Goal: Ask a question: Seek information or help from site administrators or community

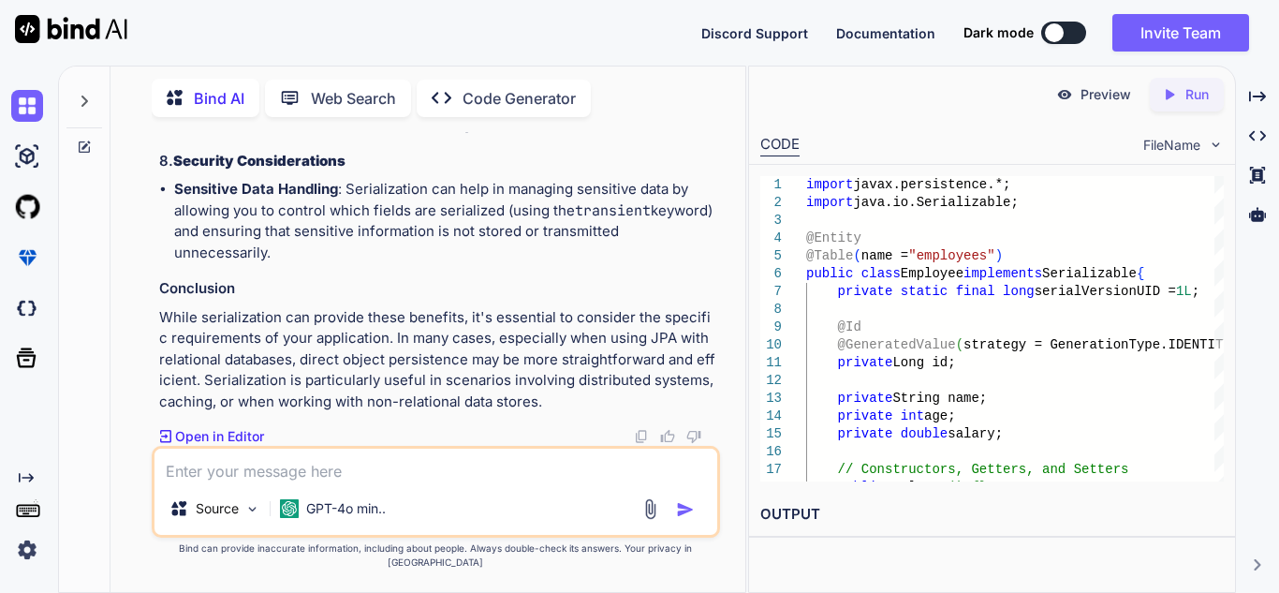
scroll to position [18804, 0]
paste textarea "find duplicate elements in alist List<String> stringList = List.of("apple", "ba…"
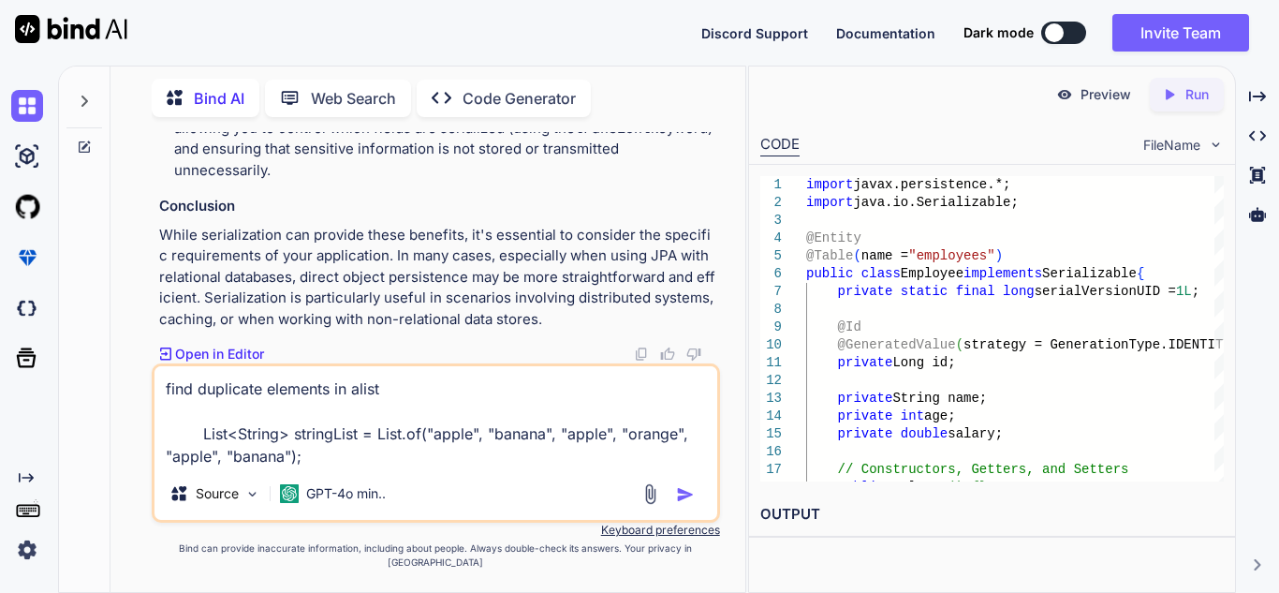
click at [395, 407] on textarea "find duplicate elements in alist List<String> stringList = List.of("apple", "ba…" at bounding box center [435, 416] width 563 height 101
click at [359, 402] on textarea "find duplicate elements in alist List<String> stringList = List.of("apple", "ba…" at bounding box center [435, 416] width 563 height 101
click at [414, 410] on textarea "find duplicate elements in a list List<String> stringList = List.of("apple", "b…" at bounding box center [435, 416] width 563 height 101
type textarea "find duplicate elements in a list without using set in [GEOGRAPHIC_DATA] 8 List…"
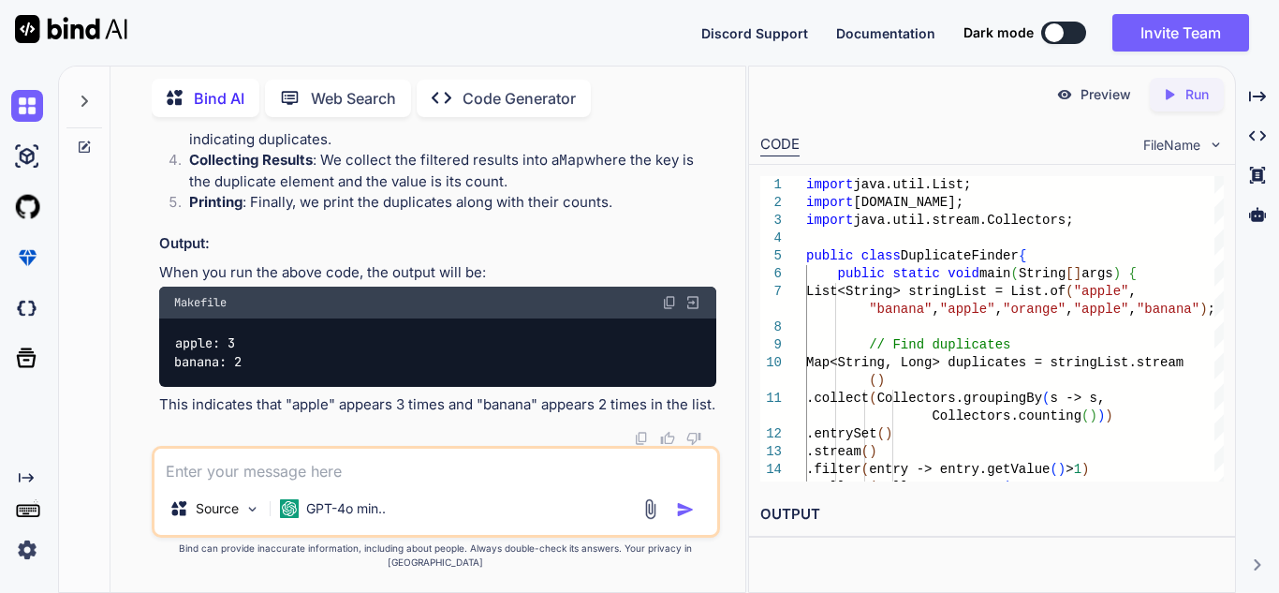
scroll to position [19836, 0]
click at [260, 475] on textarea at bounding box center [435, 465] width 563 height 34
paste textarea "List<String> collect3 = [DOMAIN_NAME]().collect(Collectors.groupingBy(i -> i, C…"
type textarea "does it will work -> List<String> collect3 = [DOMAIN_NAME]().collect(Collectors…"
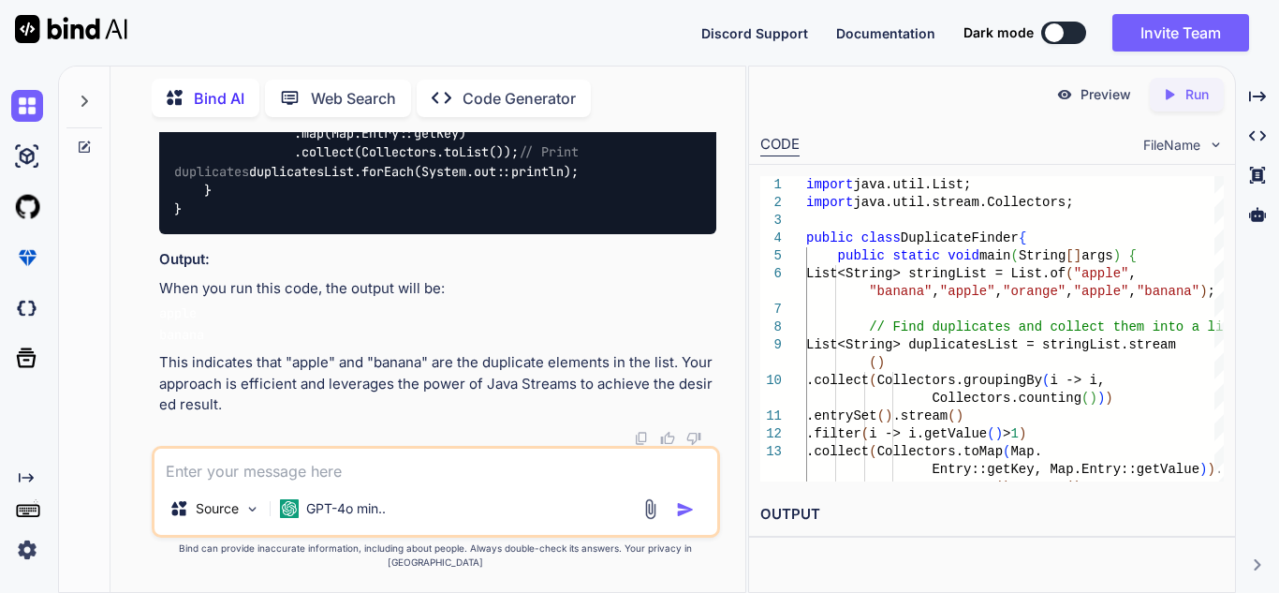
scroll to position [21513, 0]
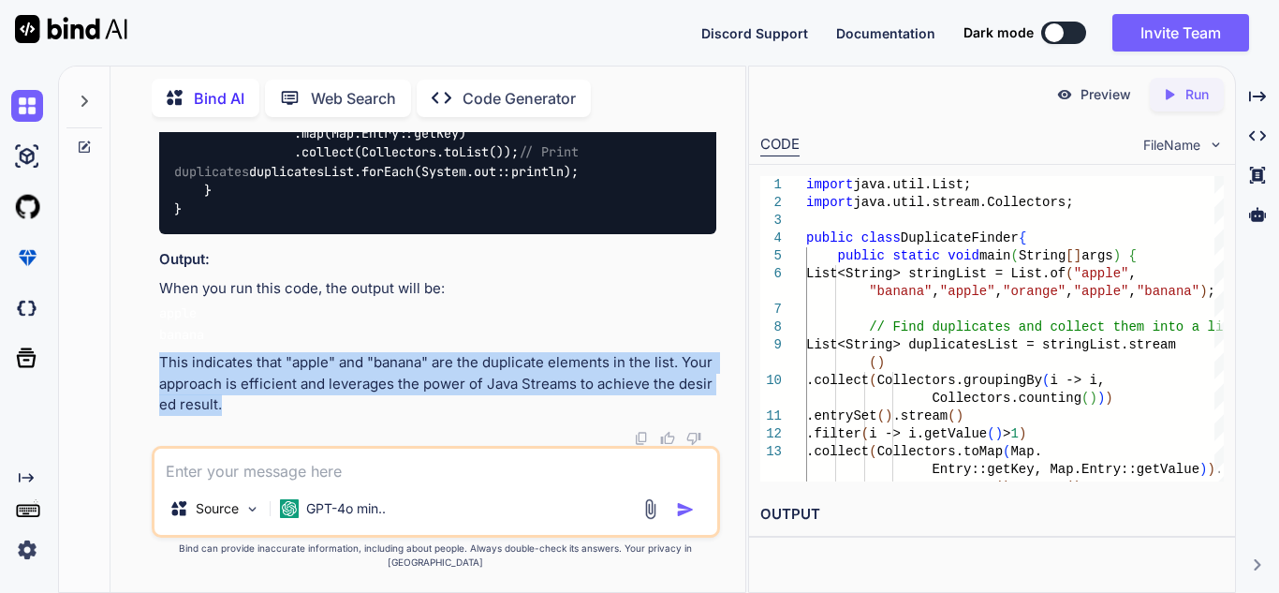
drag, startPoint x: 160, startPoint y: 376, endPoint x: 217, endPoint y: 412, distance: 67.3
click at [217, 412] on p "This indicates that "apple" and "banana" are the duplicate elements in the list…" at bounding box center [437, 384] width 557 height 64
copy p "This indicates that "apple" and "banana" are the duplicate elements in the list…"
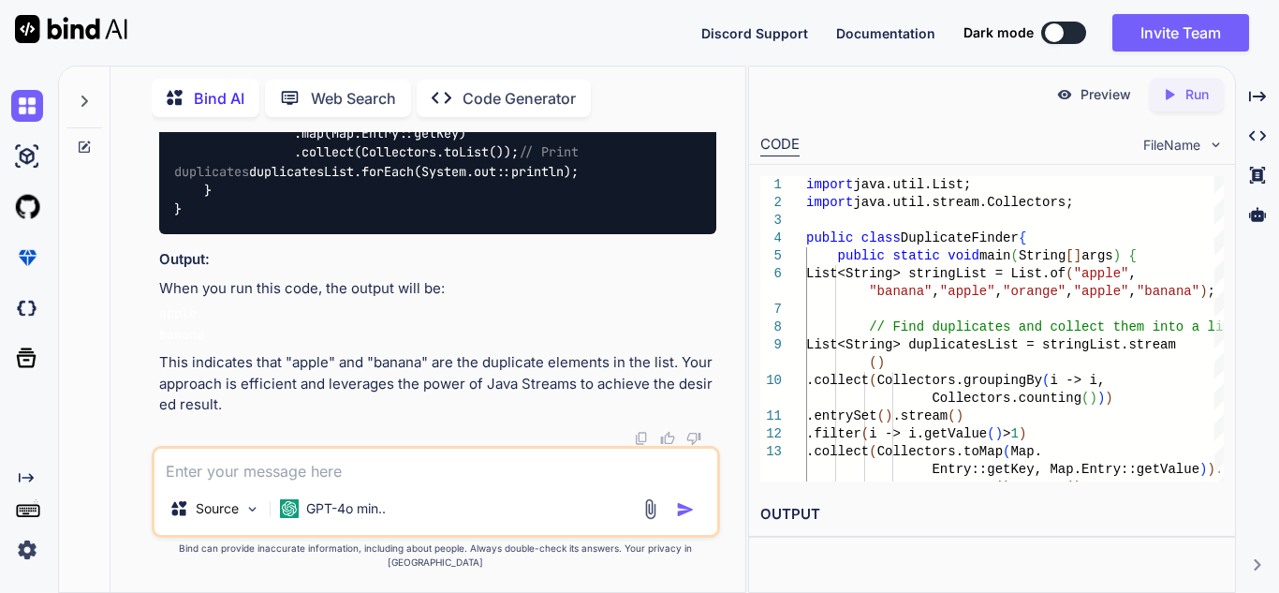
drag, startPoint x: 357, startPoint y: 330, endPoint x: 521, endPoint y: 328, distance: 163.8
click at [521, 219] on code "import java.util.List; import java.util.stream.Collectors; public class Duplica…" at bounding box center [432, 56] width 517 height 325
copy code "i -> i.getValue() > 1"
click at [321, 473] on textarea at bounding box center [435, 465] width 563 height 34
paste textarea "// find first non repeating character String str = "swiss";"
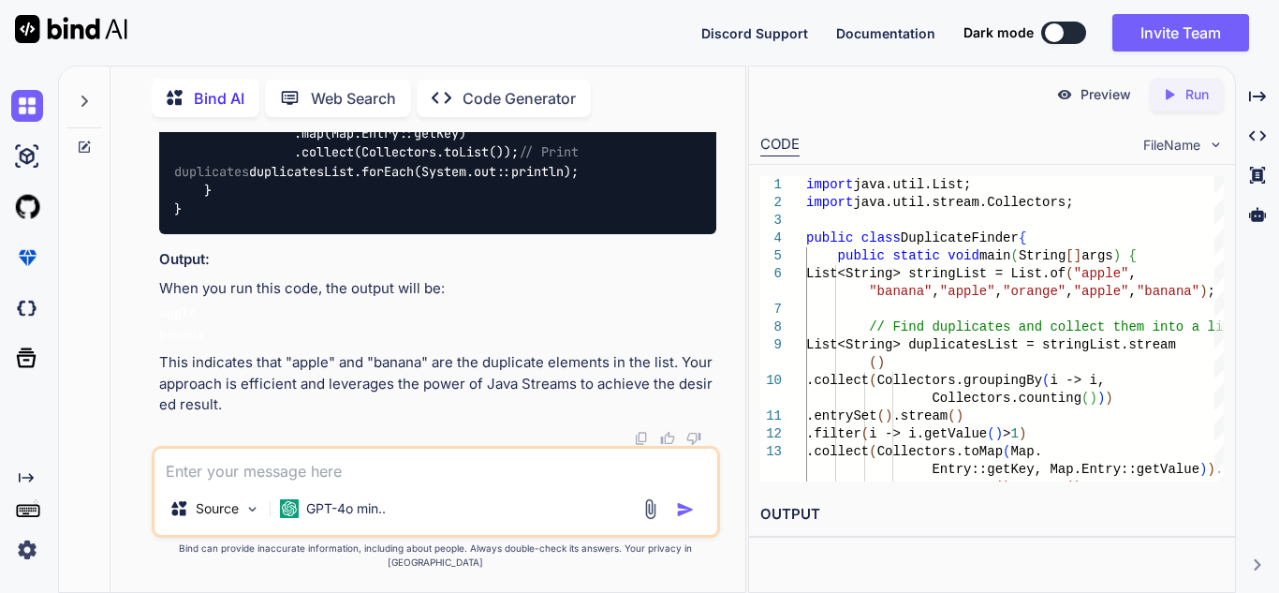
type textarea "// find first non repeating character String str = "swiss";"
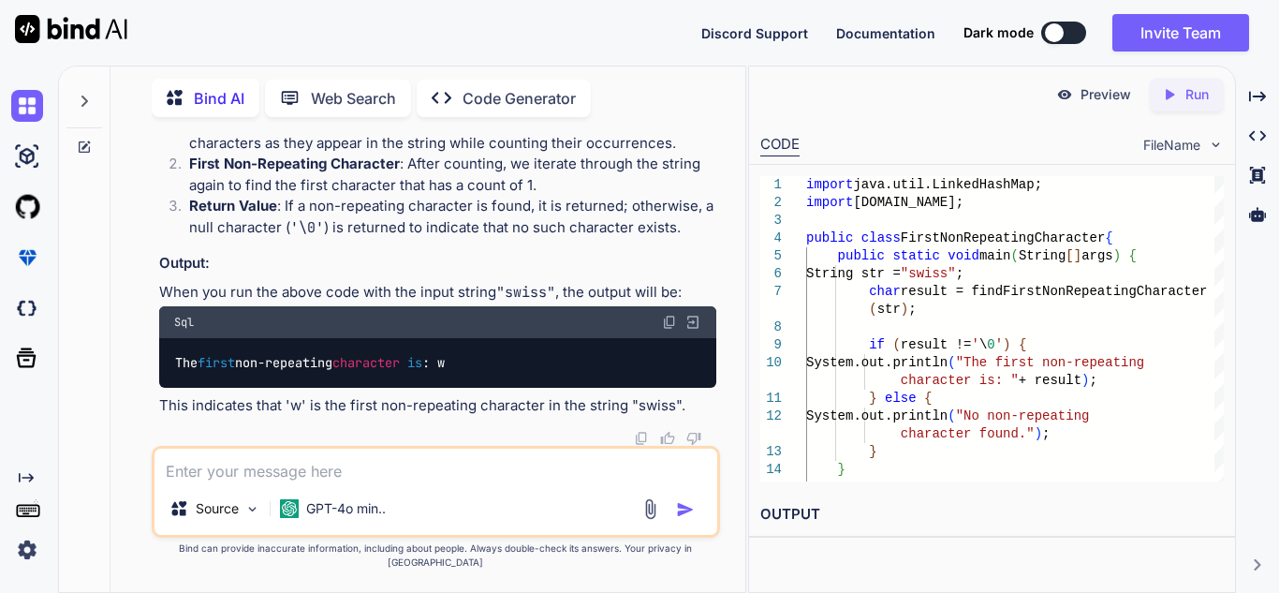
scroll to position [22367, 0]
click at [269, 482] on textarea at bounding box center [435, 465] width 563 height 34
type textarea "using java 8"
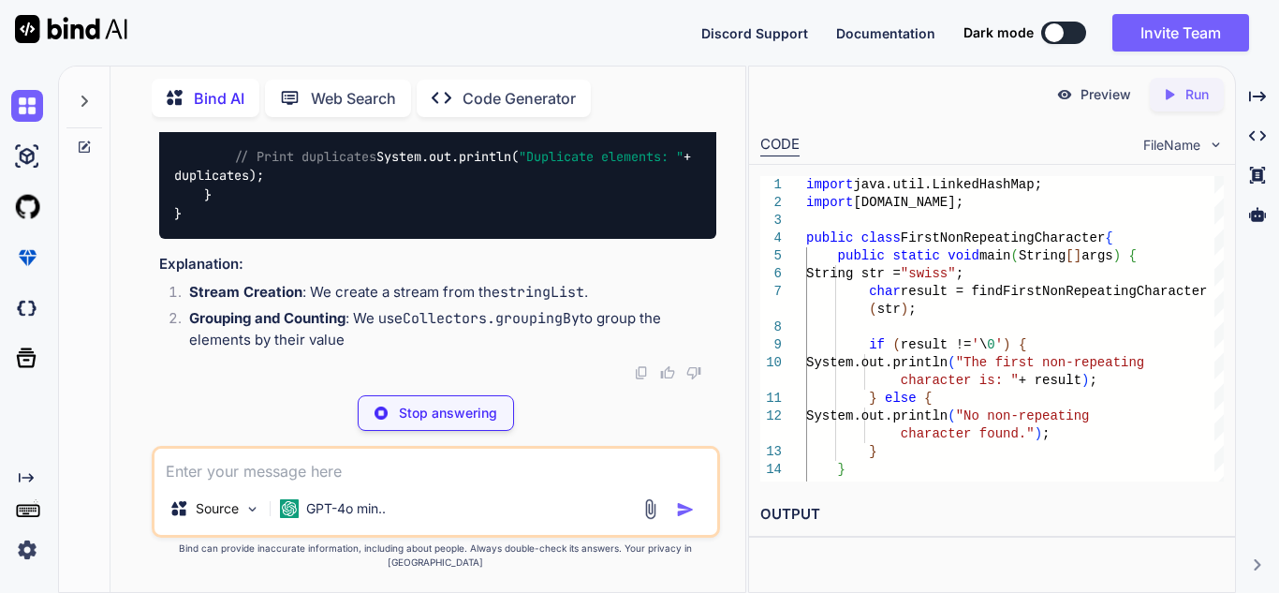
scroll to position [21783, 0]
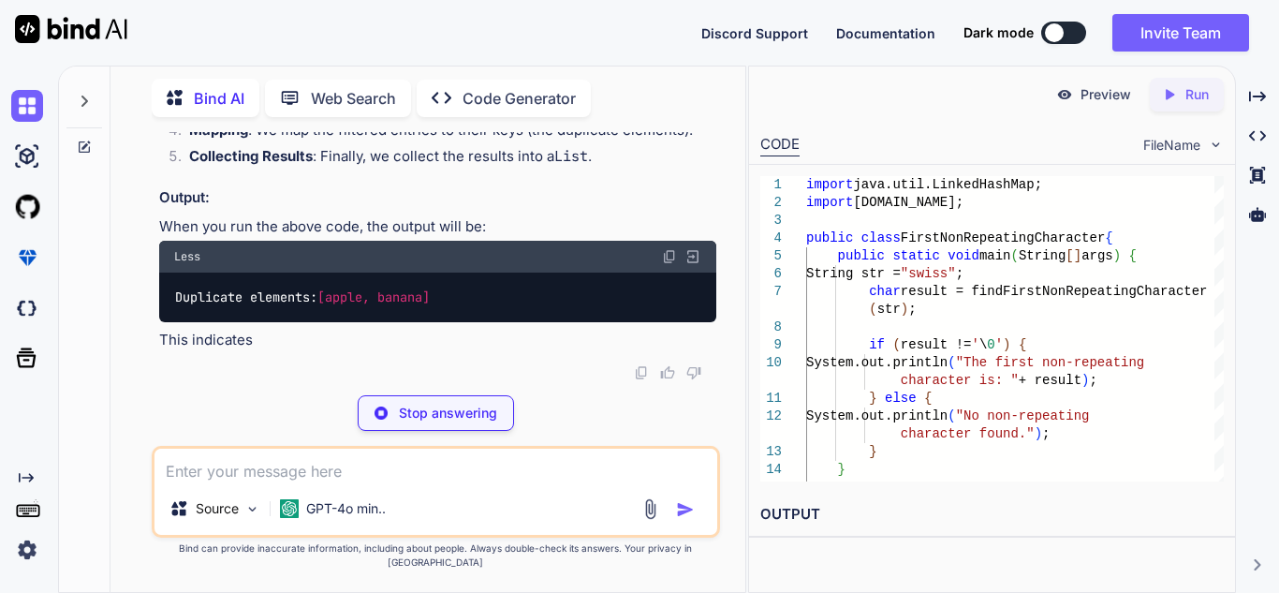
drag, startPoint x: 535, startPoint y: 242, endPoint x: 126, endPoint y: 241, distance: 408.2
click at [126, 241] on div "You Top 50 java interview programs based on number array string list and java 8…" at bounding box center [435, 362] width 620 height 460
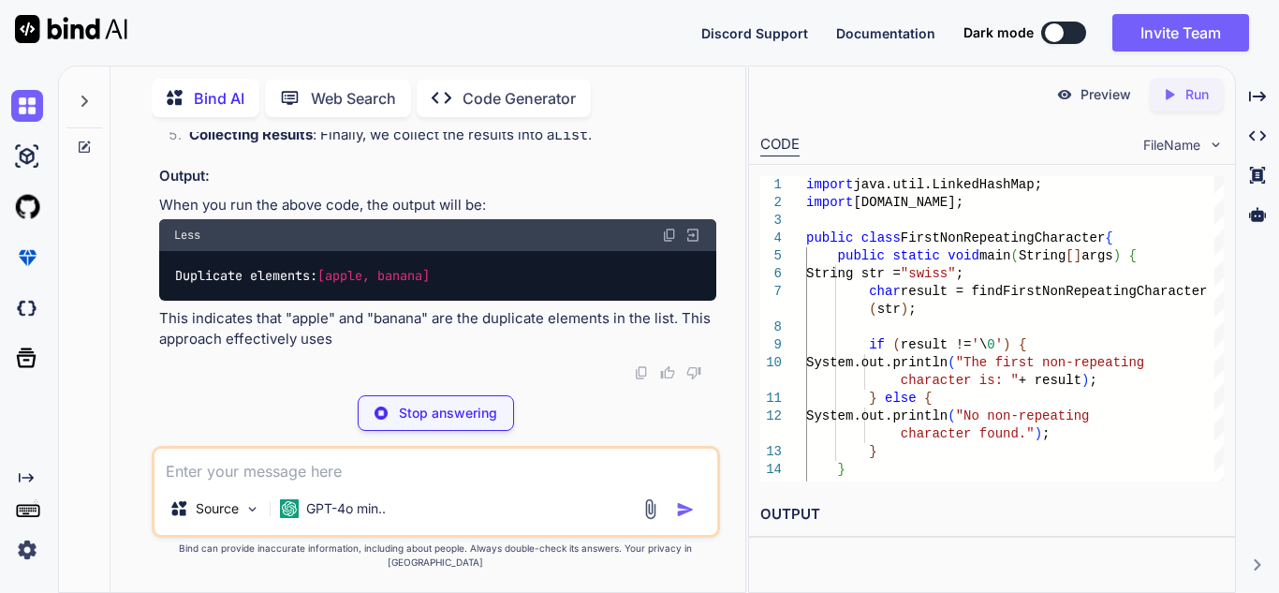
copy p "// find first non repeating character String str = "swiss";"
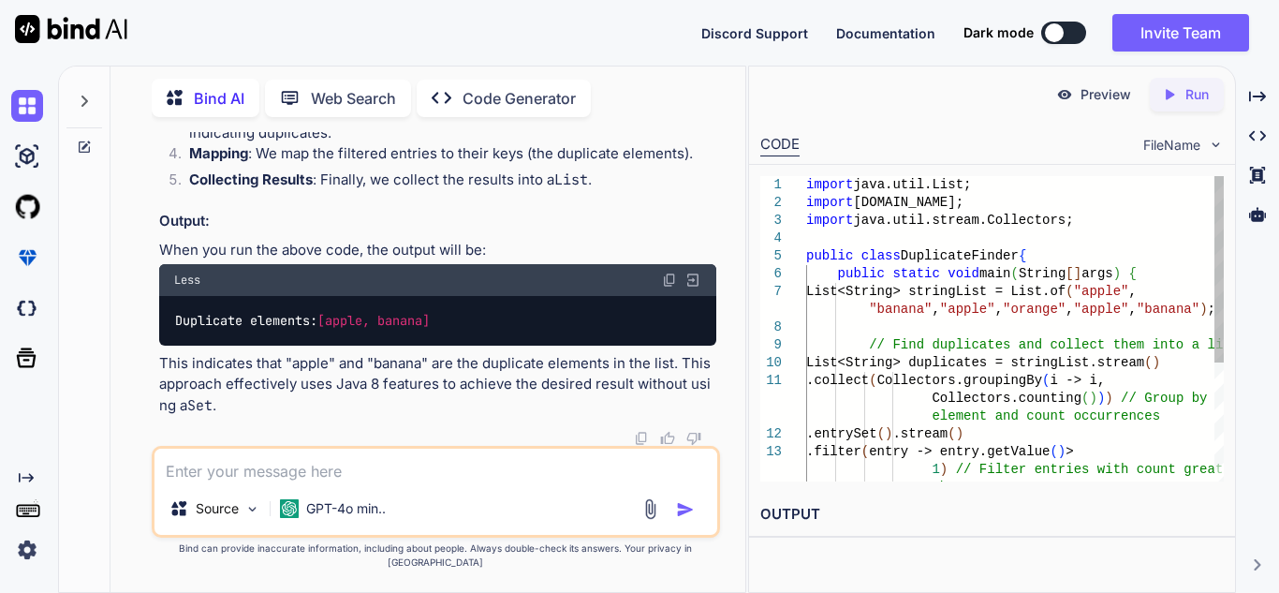
click at [223, 476] on textarea at bounding box center [435, 465] width 563 height 34
paste textarea "// find first non repeating character String str = "swiss";"
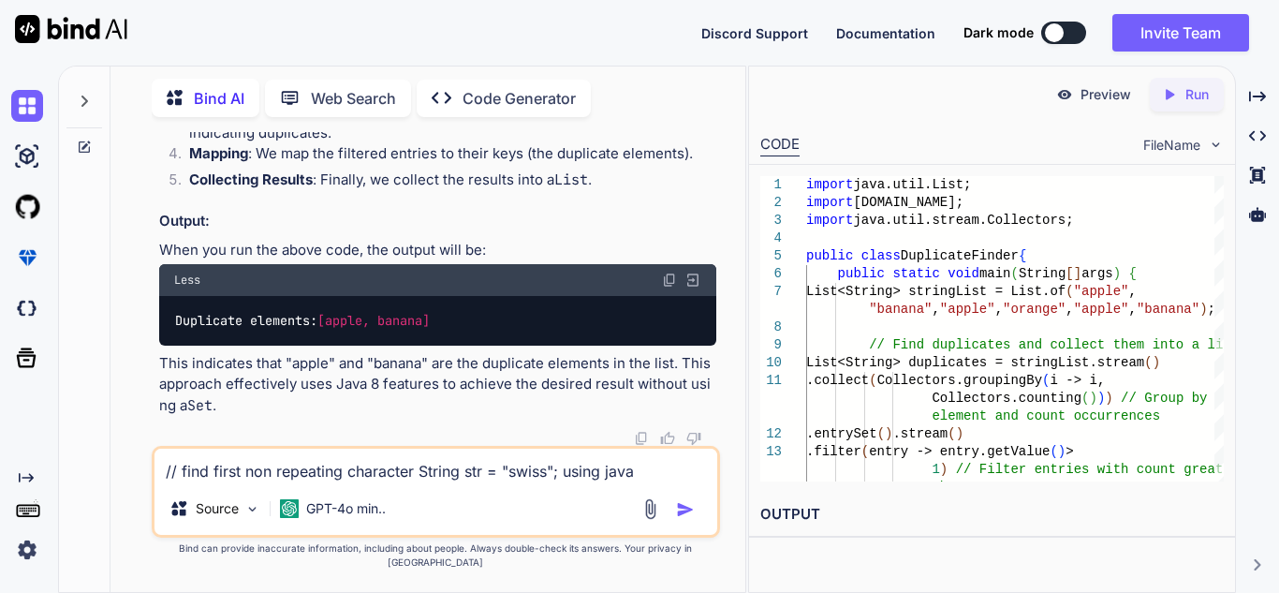
type textarea "// find first non repeating character String str = "swiss"; using java 8"
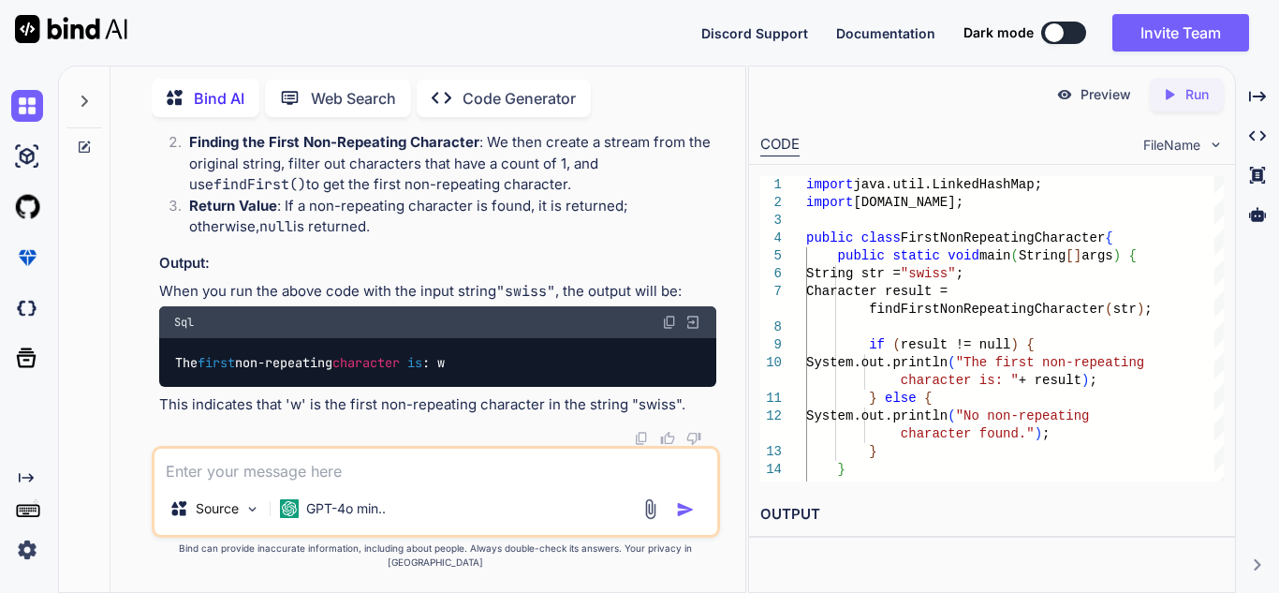
scroll to position [24804, 0]
drag, startPoint x: 286, startPoint y: 248, endPoint x: 327, endPoint y: 257, distance: 41.1
drag, startPoint x: 296, startPoint y: 230, endPoint x: 489, endPoint y: 242, distance: 193.2
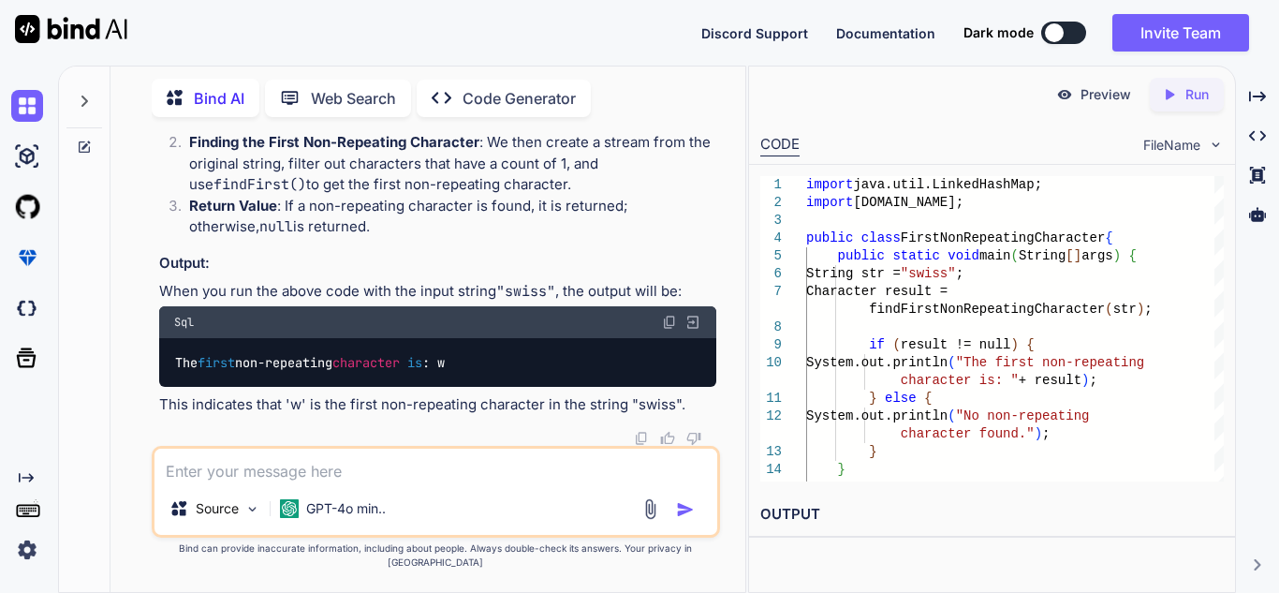
drag, startPoint x: 257, startPoint y: 191, endPoint x: 584, endPoint y: 203, distance: 327.0
drag, startPoint x: 286, startPoint y: 236, endPoint x: 496, endPoint y: 232, distance: 210.7
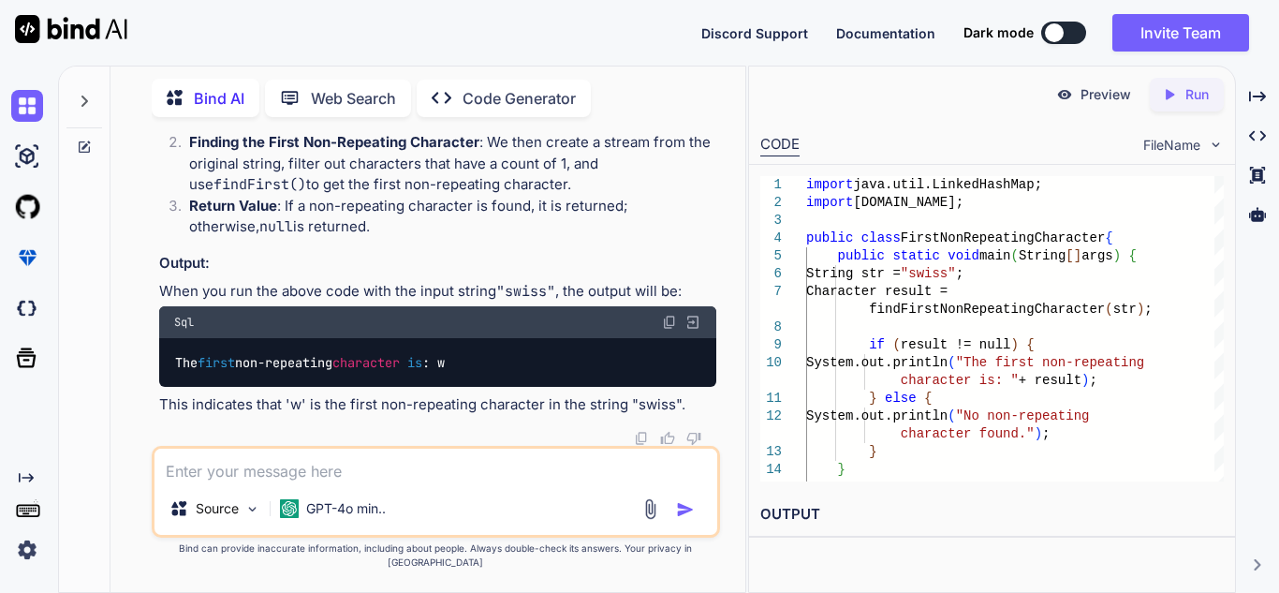
drag, startPoint x: 367, startPoint y: 297, endPoint x: 271, endPoint y: 243, distance: 109.4
drag, startPoint x: 285, startPoint y: 348, endPoint x: 336, endPoint y: 369, distance: 55.5
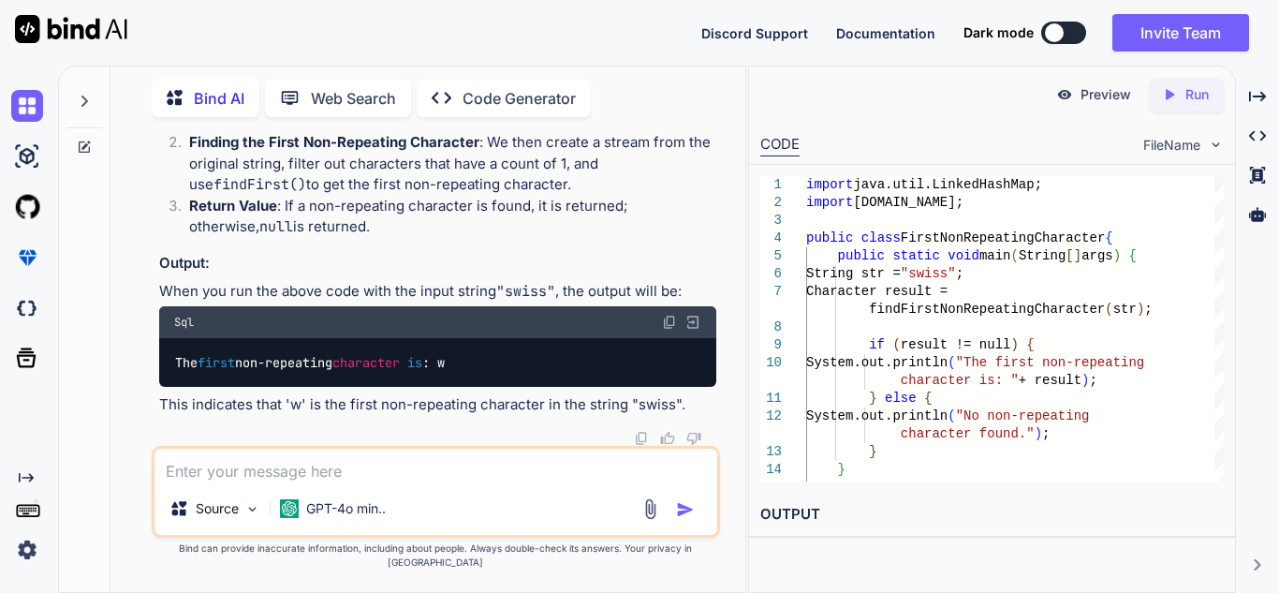
drag, startPoint x: 580, startPoint y: 326, endPoint x: 227, endPoint y: 333, distance: 354.0
click at [347, 482] on textarea at bounding box center [435, 465] width 563 height 34
type textarea "any other way using java 8"
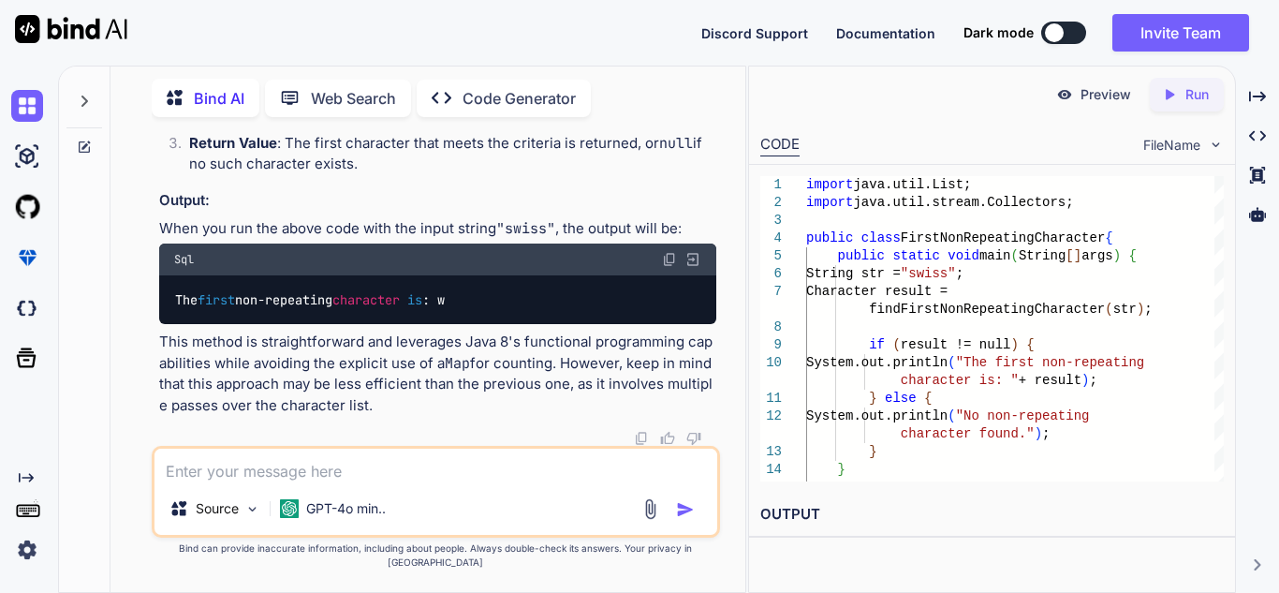
scroll to position [26225, 0]
paste textarea "group Word by their length and count them List<String> list1 = List.of("ont","t…"
type textarea "group Word by their length and count them List<String> list1 = List.of("ont","t…"
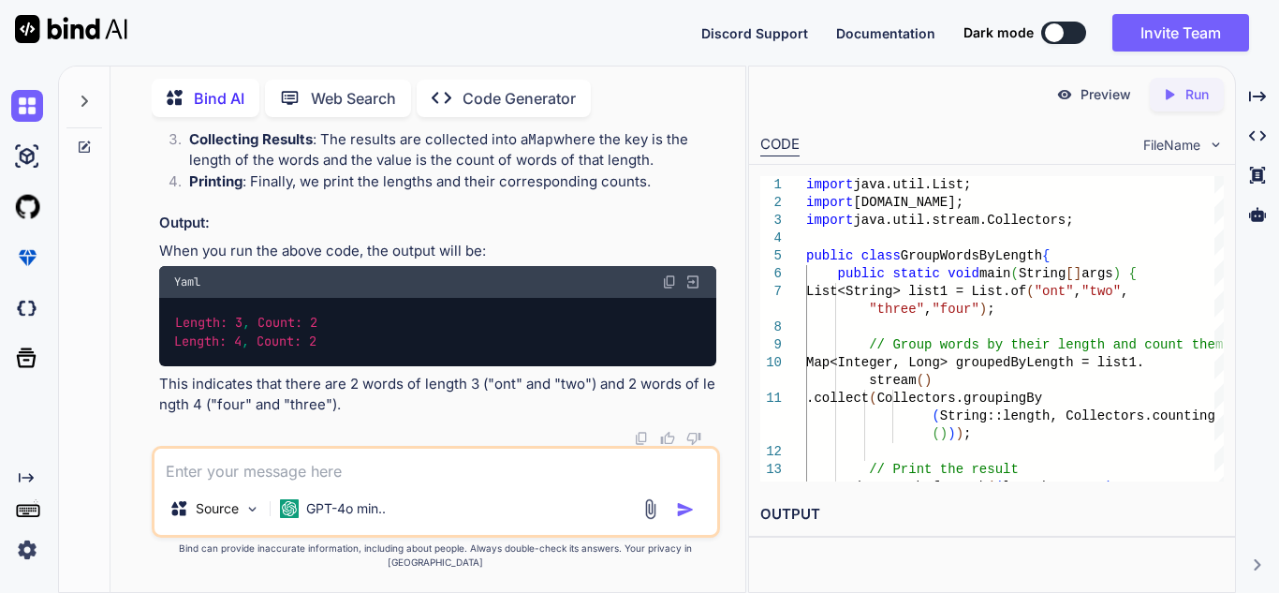
scroll to position [27290, 0]
